Goal: Task Accomplishment & Management: Use online tool/utility

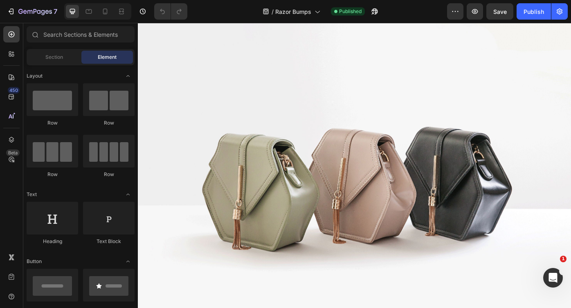
scroll to position [1368, 0]
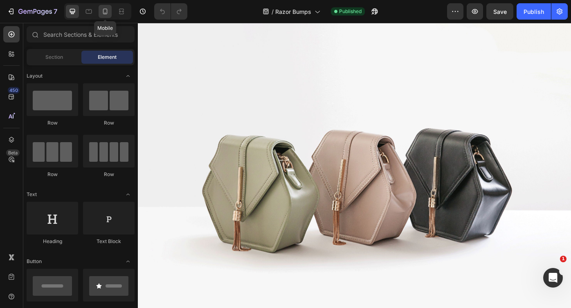
click at [100, 13] on div at bounding box center [105, 11] width 13 height 13
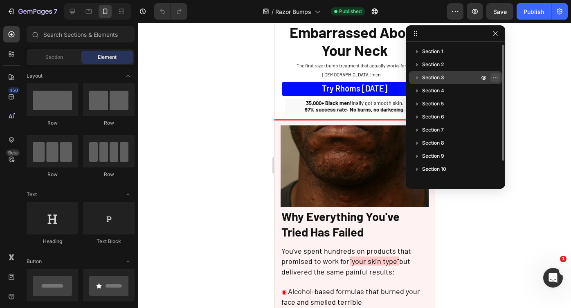
scroll to position [23, 0]
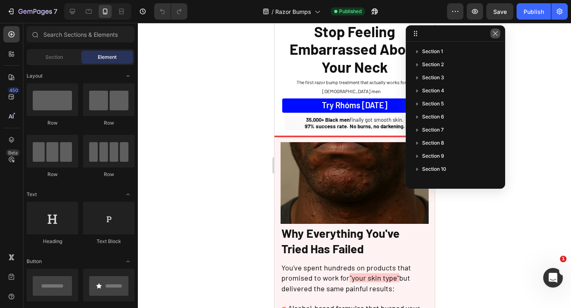
click at [495, 29] on button "button" at bounding box center [495, 34] width 10 height 10
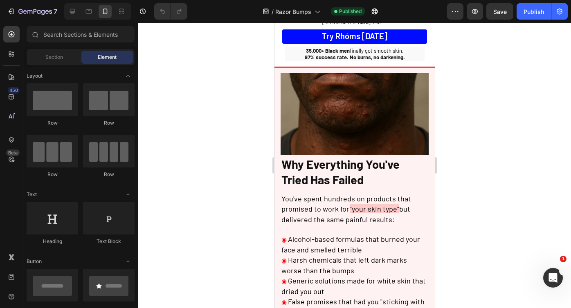
scroll to position [0, 0]
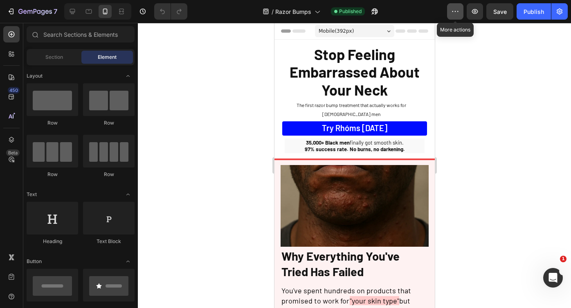
click at [454, 16] on button "button" at bounding box center [455, 11] width 16 height 16
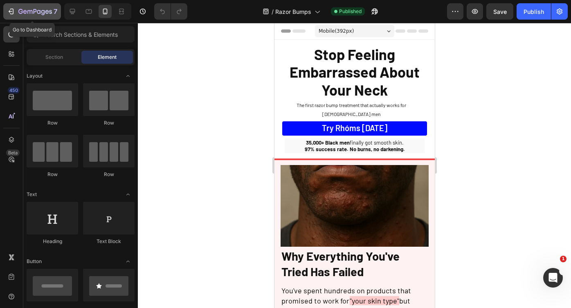
click at [24, 11] on icon "button" at bounding box center [35, 12] width 34 height 7
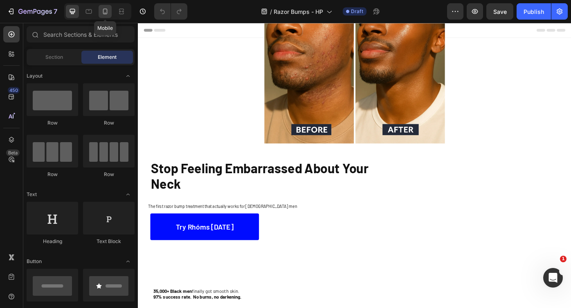
click at [105, 16] on div at bounding box center [105, 11] width 13 height 13
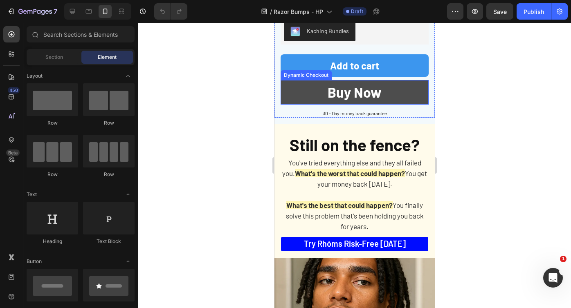
scroll to position [1850, 0]
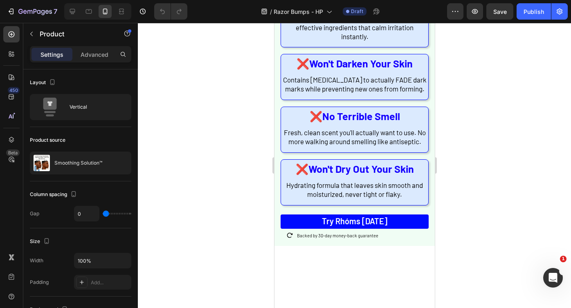
scroll to position [582, 0]
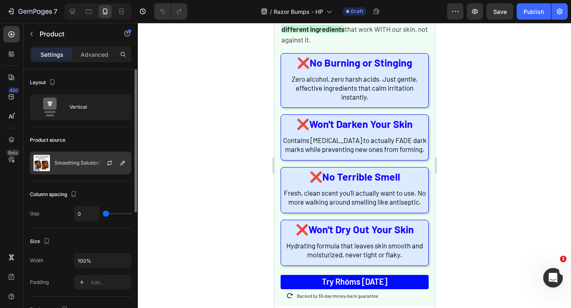
click at [93, 162] on p "Smoothing Solution™" at bounding box center [78, 163] width 48 height 6
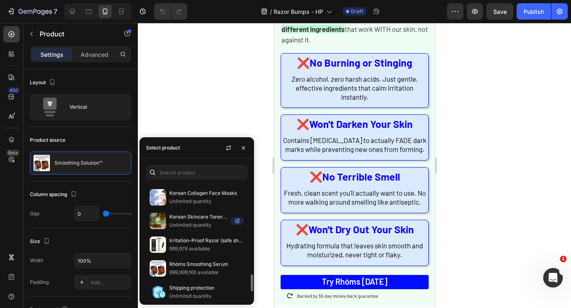
scroll to position [616, 0]
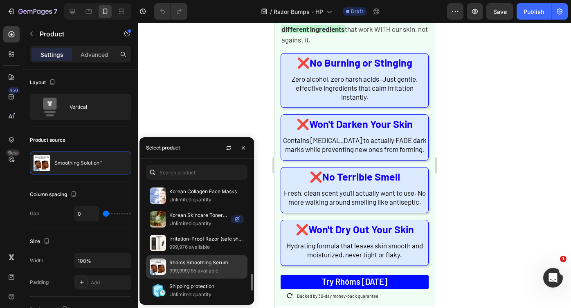
click at [209, 279] on div "Rhóms Smoothing Serum 999,999,165 available" at bounding box center [196, 291] width 101 height 24
click at [255, 124] on div at bounding box center [354, 165] width 433 height 285
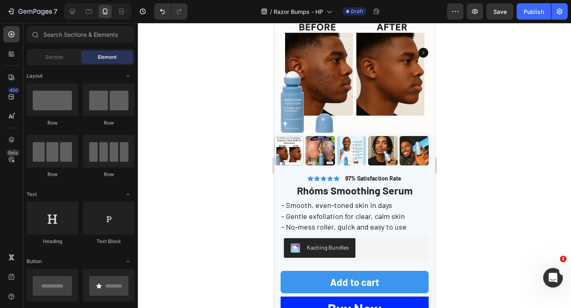
scroll to position [1770, 0]
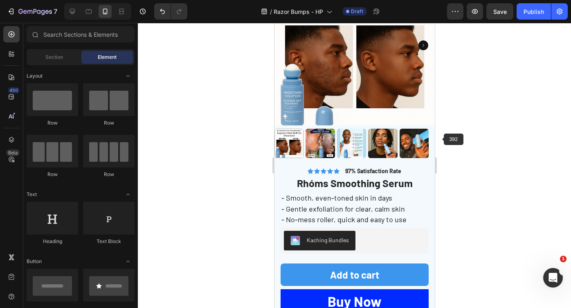
click at [477, 140] on div at bounding box center [354, 165] width 433 height 285
click at [491, 133] on div at bounding box center [354, 165] width 433 height 285
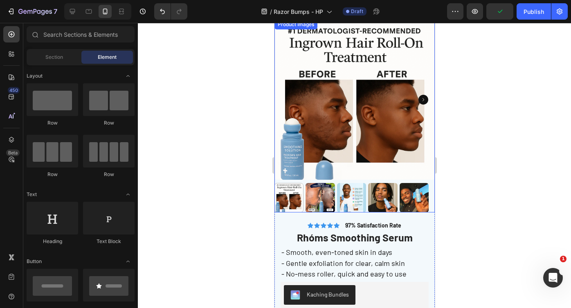
scroll to position [1716, 0]
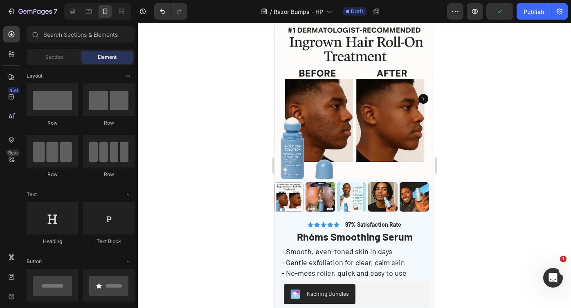
click at [480, 97] on div at bounding box center [354, 165] width 433 height 285
click at [532, 11] on div "Publish" at bounding box center [533, 11] width 20 height 9
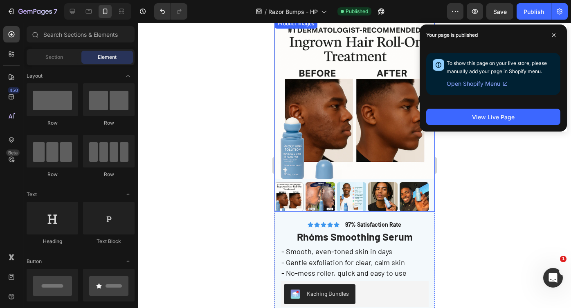
click at [190, 49] on div at bounding box center [354, 165] width 433 height 285
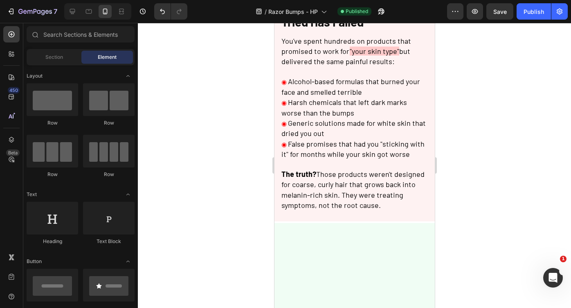
scroll to position [0, 0]
